Goal: Communication & Community: Answer question/provide support

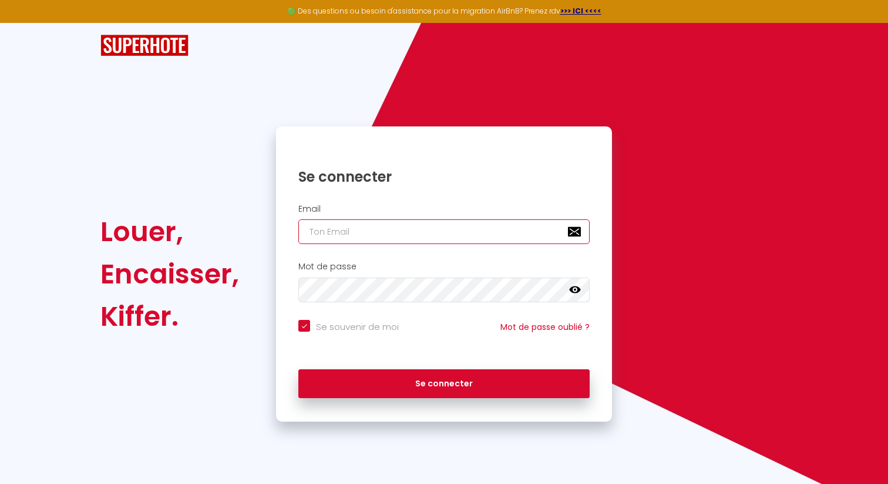
click at [384, 231] on input "email" at bounding box center [443, 231] width 291 height 25
type input "s"
checkbox input "true"
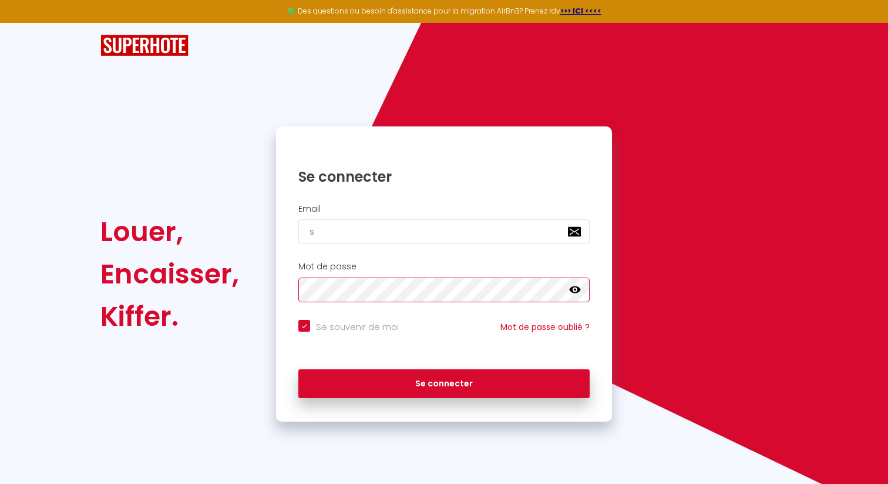
type input "su"
checkbox input "true"
type input "sup"
checkbox input "true"
type input "supe"
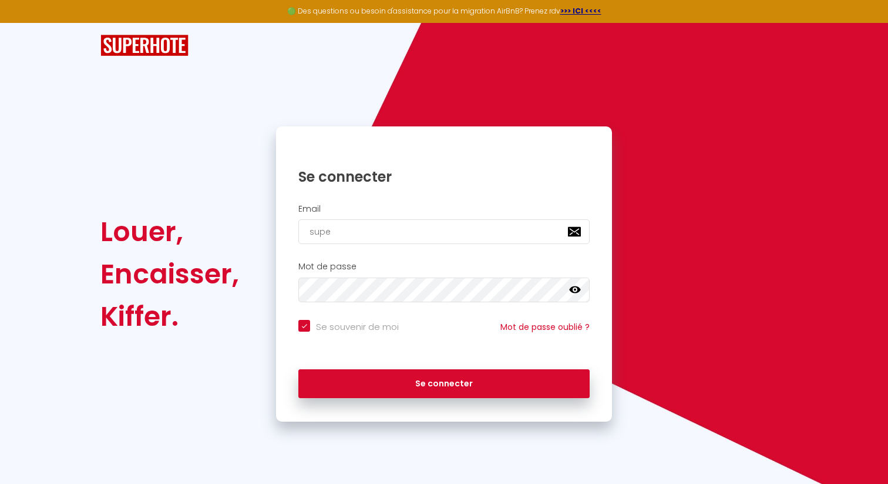
checkbox input "true"
type input "super"
checkbox input "true"
click at [377, 239] on input "super" at bounding box center [443, 231] width 291 height 25
type input "superb"
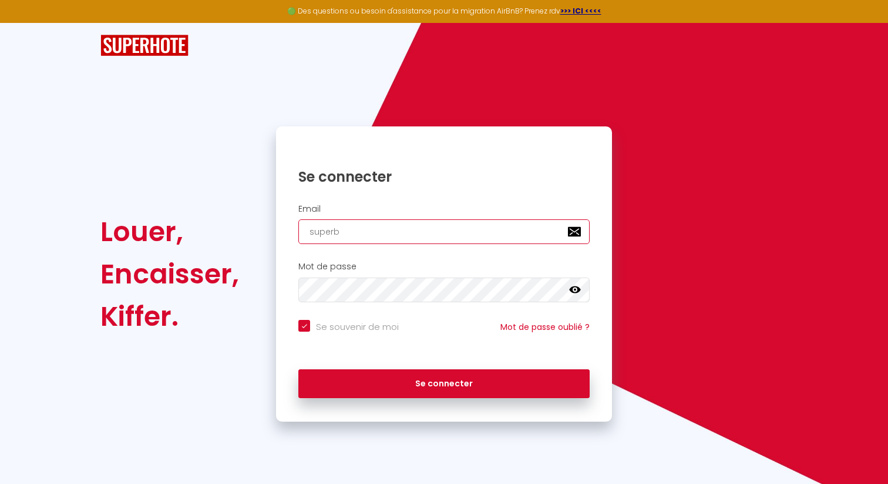
checkbox input "true"
type input "superbo"
checkbox input "true"
type input "superbor"
checkbox input "true"
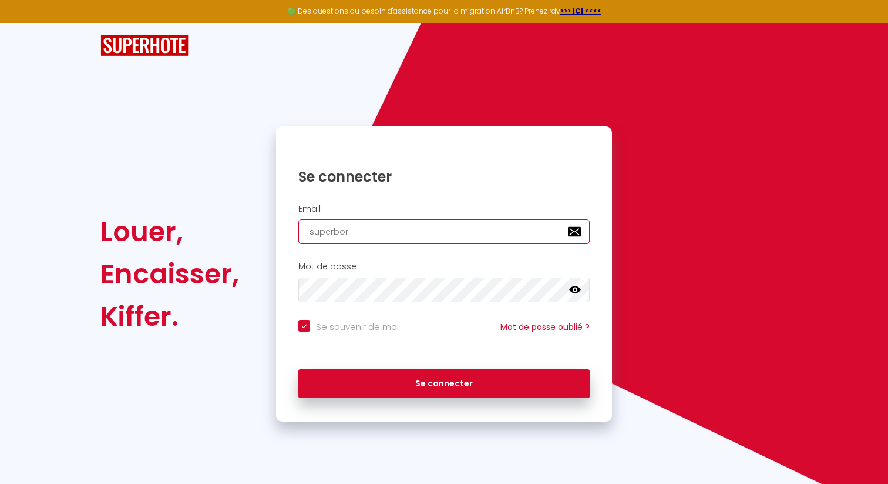
type input "superbord"
checkbox input "true"
type input "superborde"
checkbox input "true"
type input "superborder"
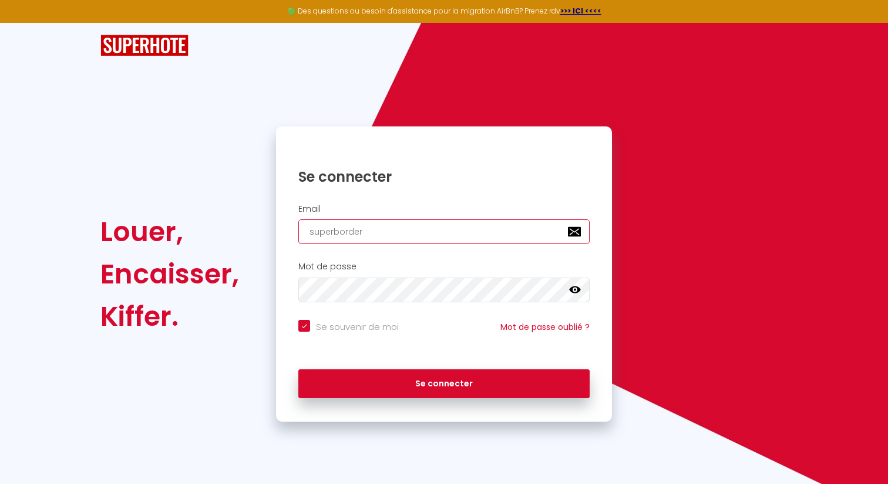
checkbox input "true"
type input "superbordera"
checkbox input "true"
type input "superborder"
checkbox input "true"
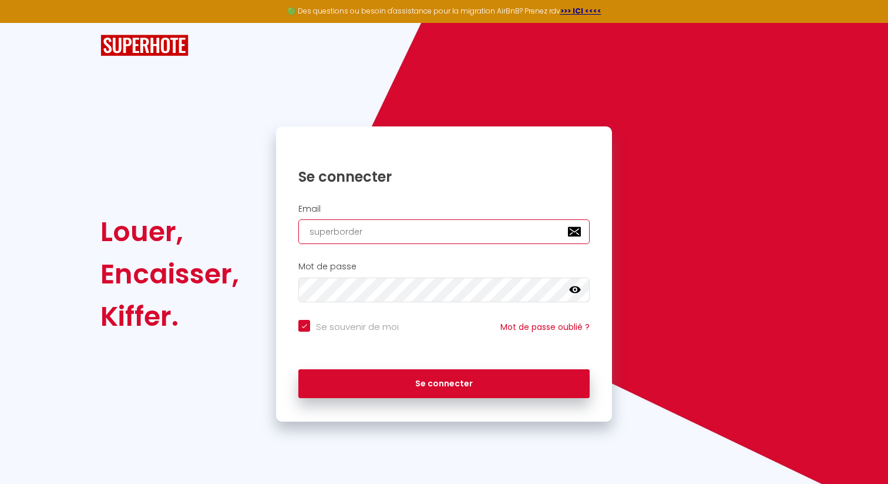
type input "superborde"
checkbox input "true"
type input "superbordea"
checkbox input "true"
type input "superbordeau"
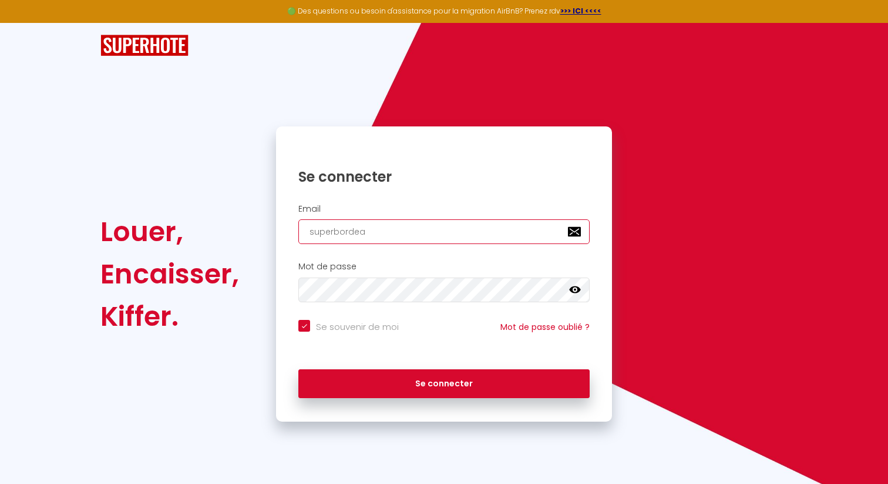
checkbox input "true"
type input "superbordeaux"
checkbox input "true"
type input "superbordeaux@"
checkbox input "true"
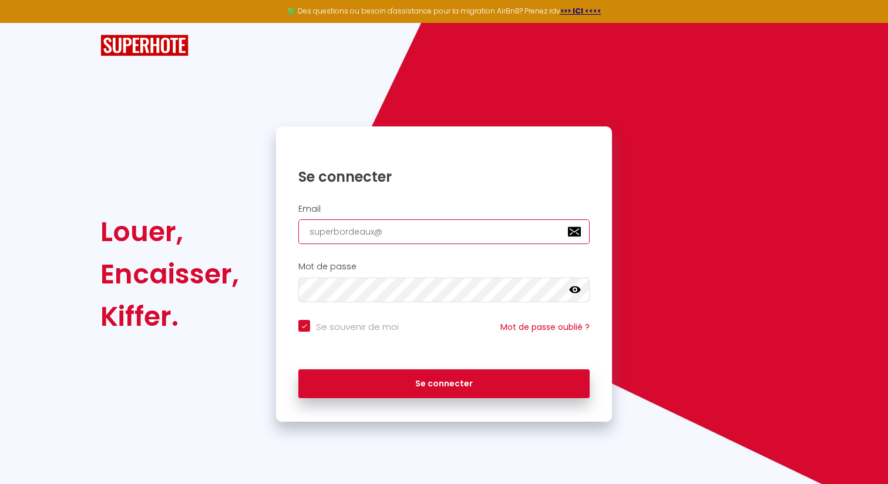
type input "superbordeaux@g"
checkbox input "true"
type input "superbordeaux@gm"
checkbox input "true"
type input "superbordeaux@gma"
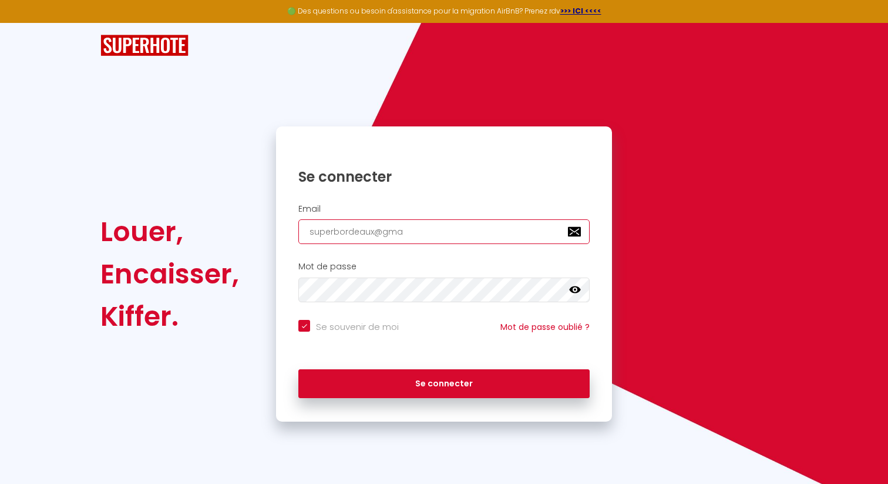
checkbox input "true"
type input "superbordeaux@gmai"
checkbox input "true"
type input "[EMAIL_ADDRESS]"
checkbox input "true"
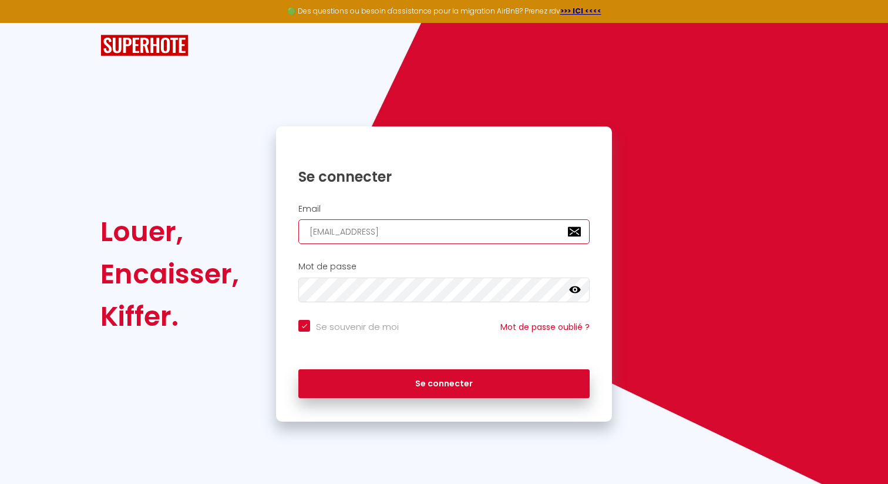
type input "[EMAIL_ADDRESS]."
checkbox input "true"
type input "superbordeaux@gmail.c"
checkbox input "true"
type input "[EMAIL_ADDRESS][DOMAIN_NAME]"
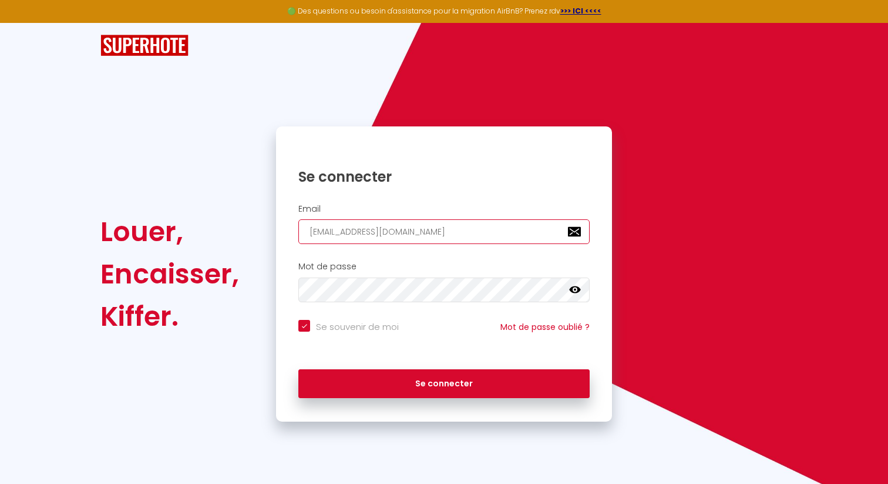
checkbox input "true"
type input "[EMAIL_ADDRESS][DOMAIN_NAME]"
checkbox input "true"
type input "[EMAIL_ADDRESS][DOMAIN_NAME]"
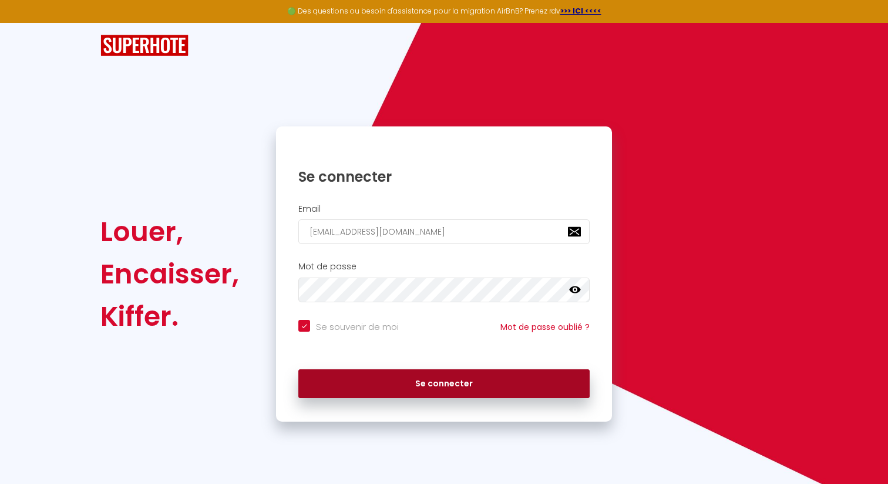
click at [387, 385] on button "Se connecter" at bounding box center [443, 383] width 291 height 29
checkbox input "true"
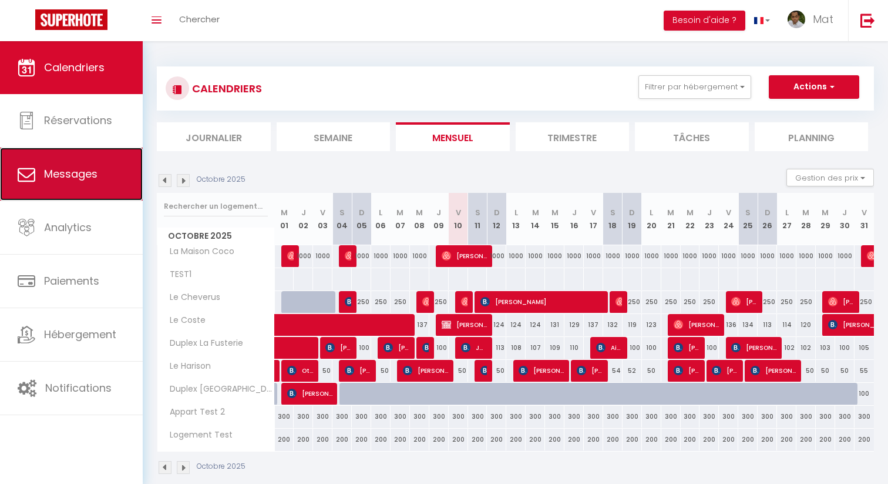
click at [101, 186] on link "Messages" at bounding box center [71, 173] width 143 height 53
select select "message"
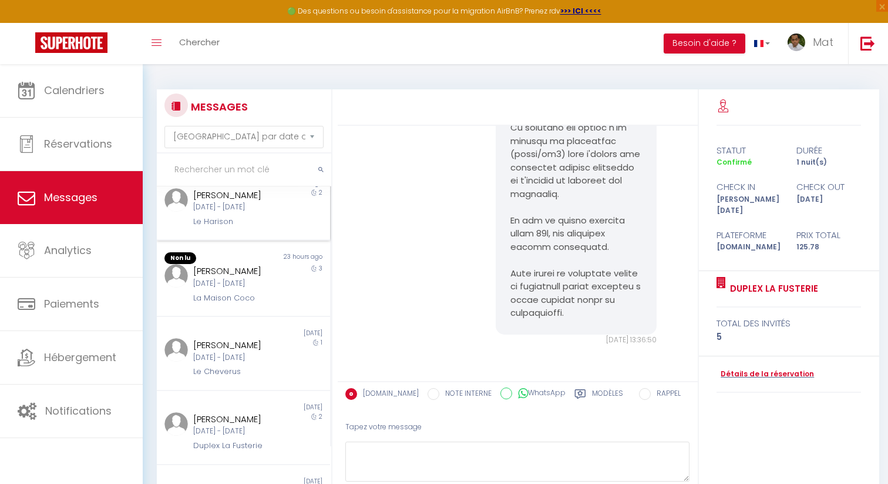
scroll to position [111, 0]
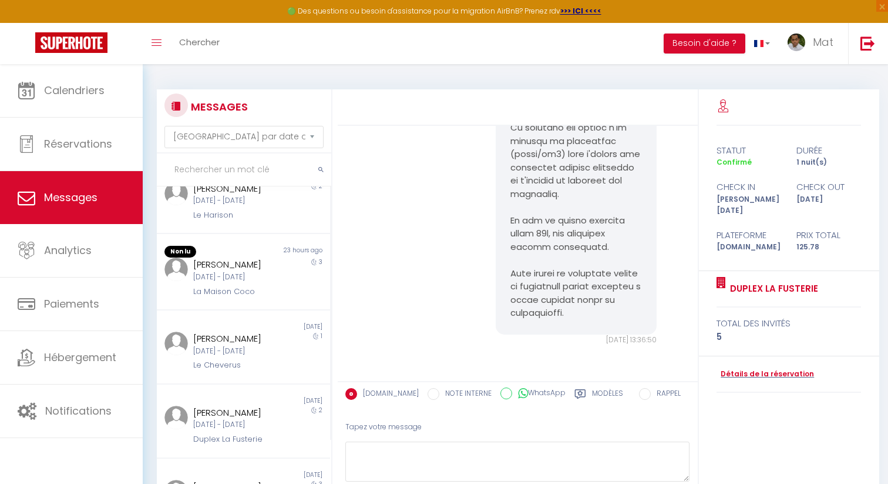
click at [236, 120] on h3 "MESSAGES" at bounding box center [218, 106] width 60 height 26
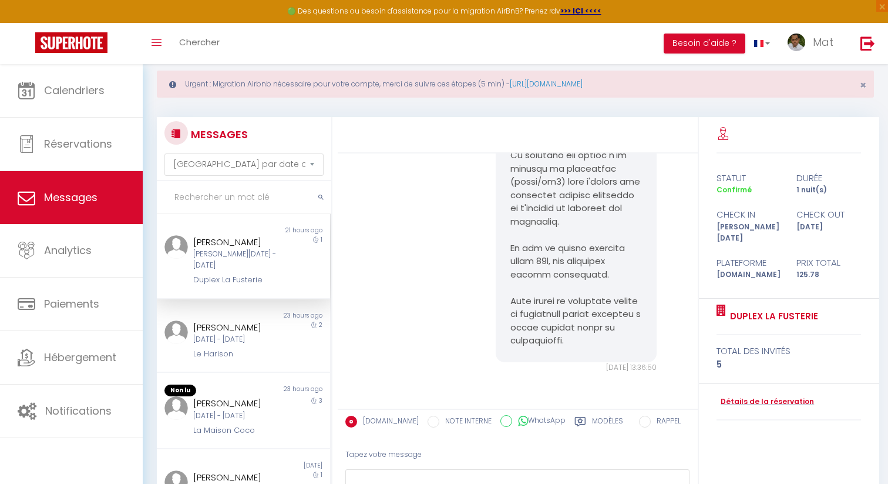
scroll to position [0, 0]
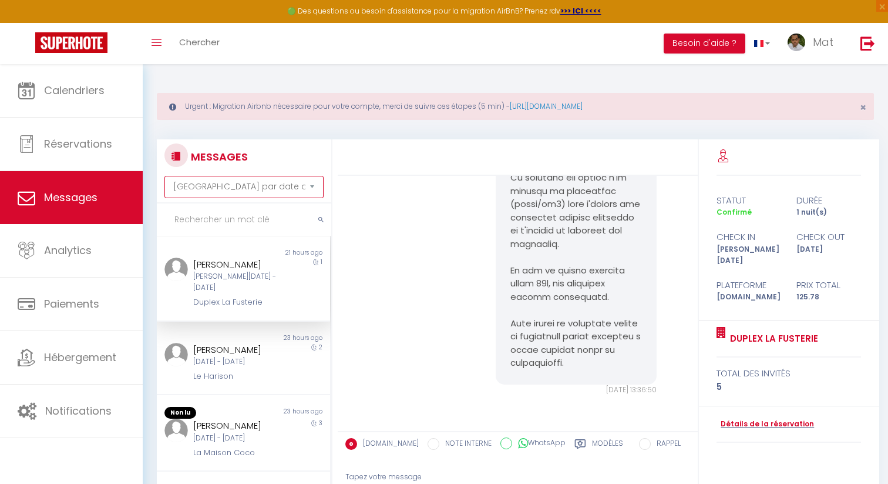
click at [230, 185] on select "[GEOGRAPHIC_DATA] par date de réservation Trier par date de message" at bounding box center [243, 187] width 159 height 22
click at [224, 218] on input "text" at bounding box center [244, 219] width 174 height 33
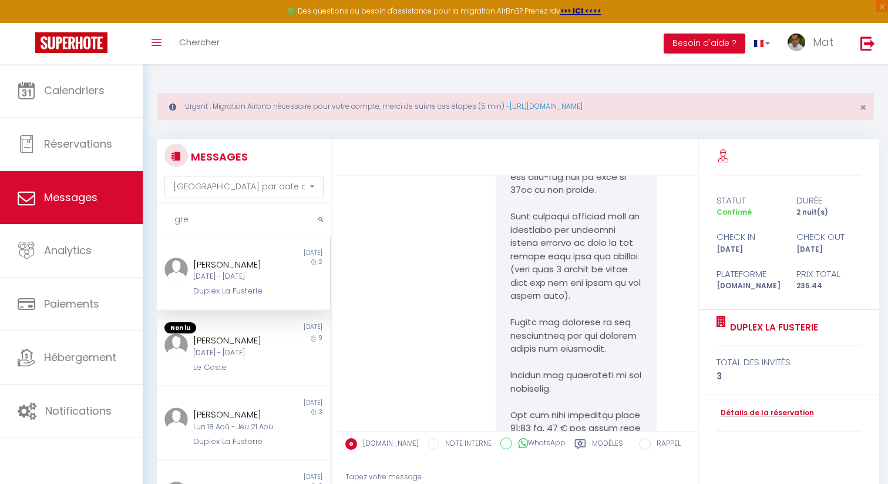
scroll to position [3209, 0]
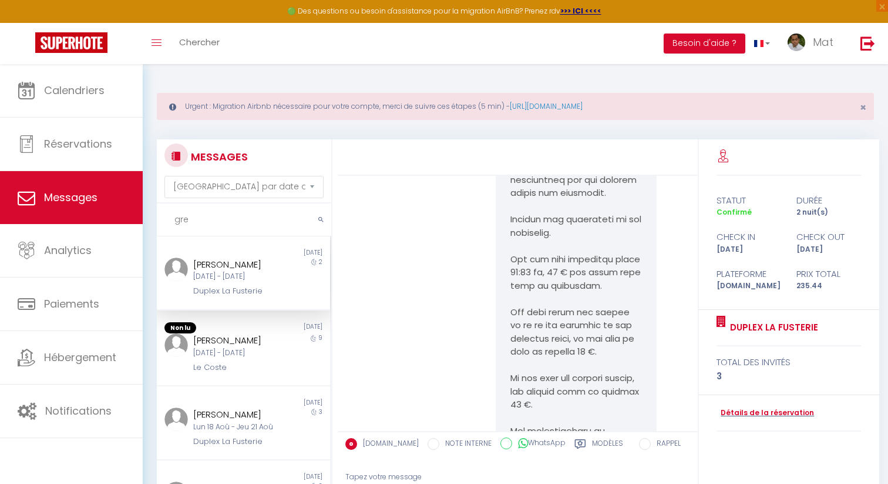
type input "gre"
